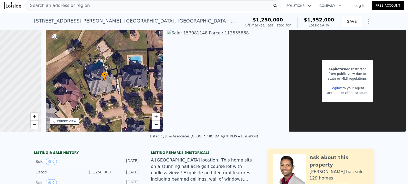
scroll to position [0, 82]
click at [331, 88] on link "Login" at bounding box center [334, 89] width 8 height 4
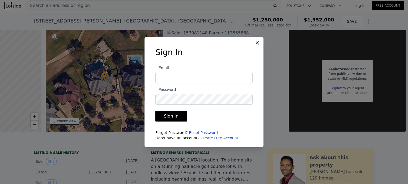
click at [205, 140] on link "Create Free Account" at bounding box center [219, 138] width 38 height 4
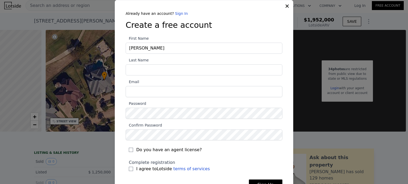
type input "[PERSON_NAME]"
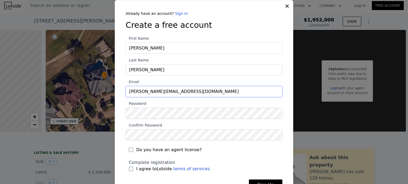
type input "[PERSON_NAME][EMAIL_ADDRESS][DOMAIN_NAME]"
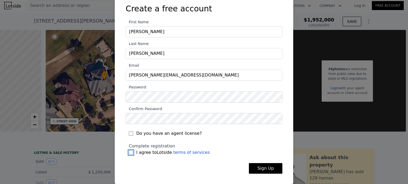
click at [130, 151] on input "I agree to Lotside terms of services" at bounding box center [131, 153] width 4 height 4
checkbox input "true"
click at [272, 169] on button "Sign Up" at bounding box center [265, 169] width 33 height 11
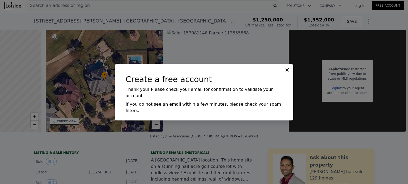
scroll to position [0, 0]
click at [288, 71] on icon at bounding box center [286, 69] width 3 height 3
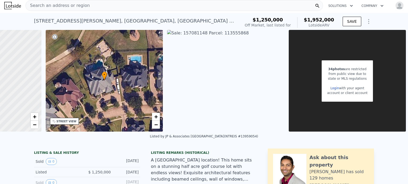
click at [289, 77] on div "34 photos are restricted from public view due to state or MLS regulations Login…" at bounding box center [347, 81] width 117 height 102
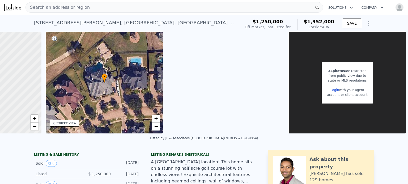
scroll to position [0, 82]
click at [331, 89] on link "Login" at bounding box center [334, 90] width 8 height 4
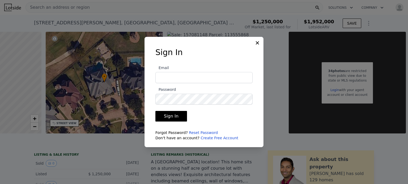
type input "[PERSON_NAME][EMAIL_ADDRESS][DOMAIN_NAME]"
click at [169, 114] on button "Sign In" at bounding box center [171, 116] width 32 height 11
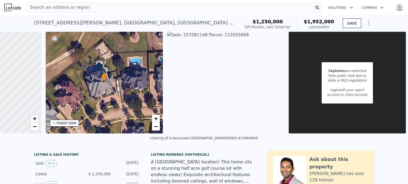
click at [211, 34] on img at bounding box center [225, 83] width 117 height 102
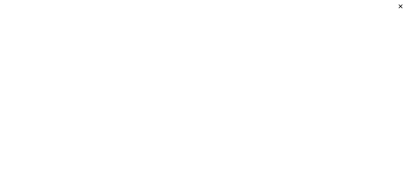
click at [401, 8] on icon at bounding box center [400, 6] width 8 height 8
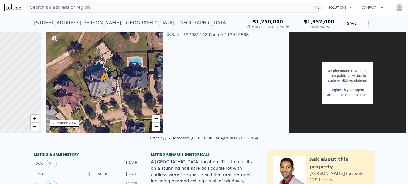
click at [367, 24] on icon "Show Options" at bounding box center [368, 23] width 6 height 6
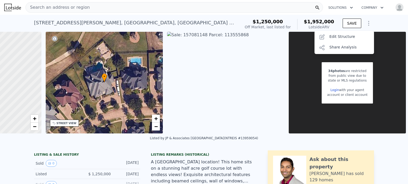
click at [367, 24] on icon "Show Options" at bounding box center [368, 23] width 6 height 6
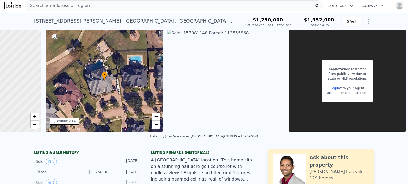
scroll to position [0, 0]
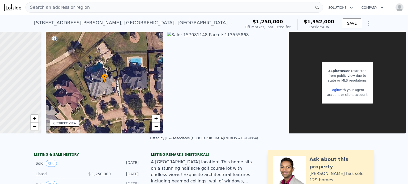
click at [395, 7] on img "button" at bounding box center [399, 7] width 8 height 8
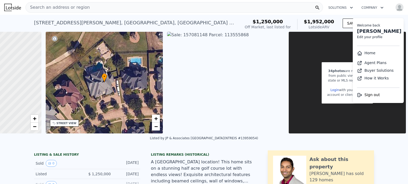
click at [327, 95] on div "account or client account" at bounding box center [347, 95] width 40 height 5
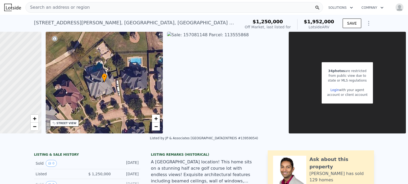
click at [337, 11] on button "Solutions" at bounding box center [340, 8] width 33 height 10
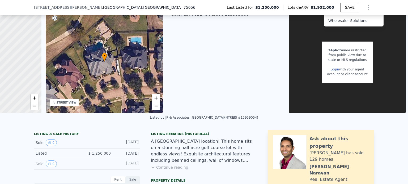
scroll to position [117, 0]
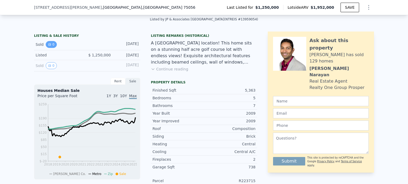
click at [49, 48] on button "0" at bounding box center [51, 44] width 11 height 7
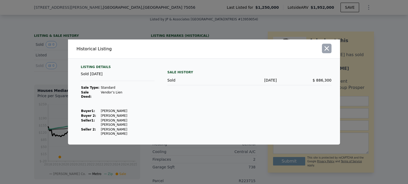
click at [328, 52] on icon "button" at bounding box center [326, 48] width 7 height 7
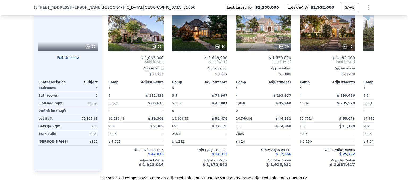
scroll to position [534, 0]
click at [92, 49] on div "35" at bounding box center [90, 46] width 10 height 5
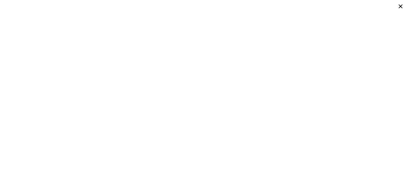
click at [401, 5] on icon at bounding box center [400, 6] width 8 height 8
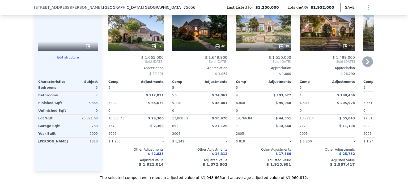
click at [154, 49] on icon at bounding box center [153, 46] width 5 height 5
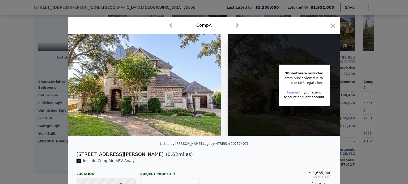
click at [331, 24] on icon "button" at bounding box center [332, 25] width 7 height 7
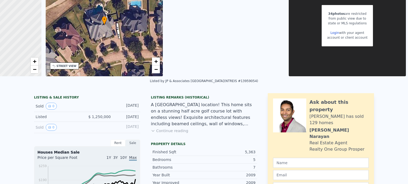
scroll to position [2, 0]
